Goal: Use online tool/utility: Utilize a website feature to perform a specific function

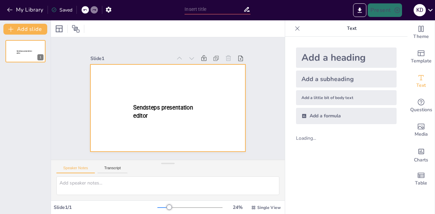
type input "Imported broodje_VNR_20251016 .pptx"
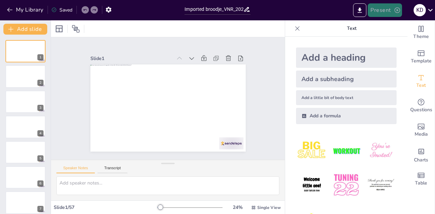
click at [391, 12] on button "Present" at bounding box center [384, 10] width 34 height 14
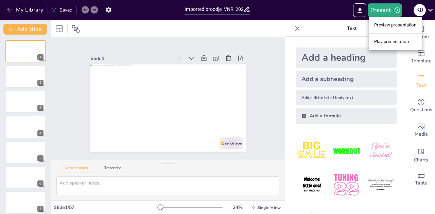
click at [394, 45] on li "Play presentation" at bounding box center [395, 41] width 53 height 11
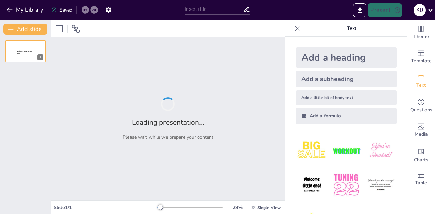
type input "Imported broodje_VNR_20251016 .pptx"
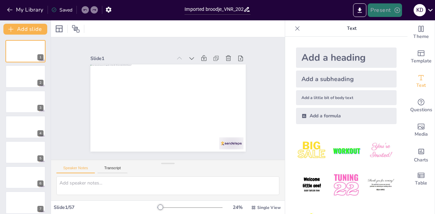
click at [377, 11] on button "Present" at bounding box center [384, 10] width 34 height 14
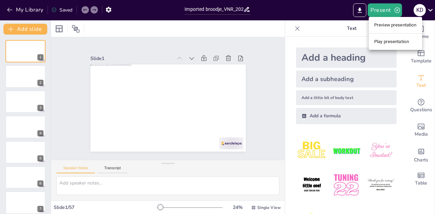
click at [382, 41] on li "Play presentation" at bounding box center [395, 41] width 53 height 11
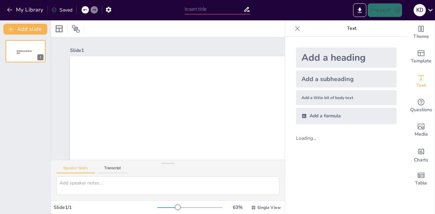
type input "Imported broodje_VNR_20251016 .pptx"
